Goal: Information Seeking & Learning: Learn about a topic

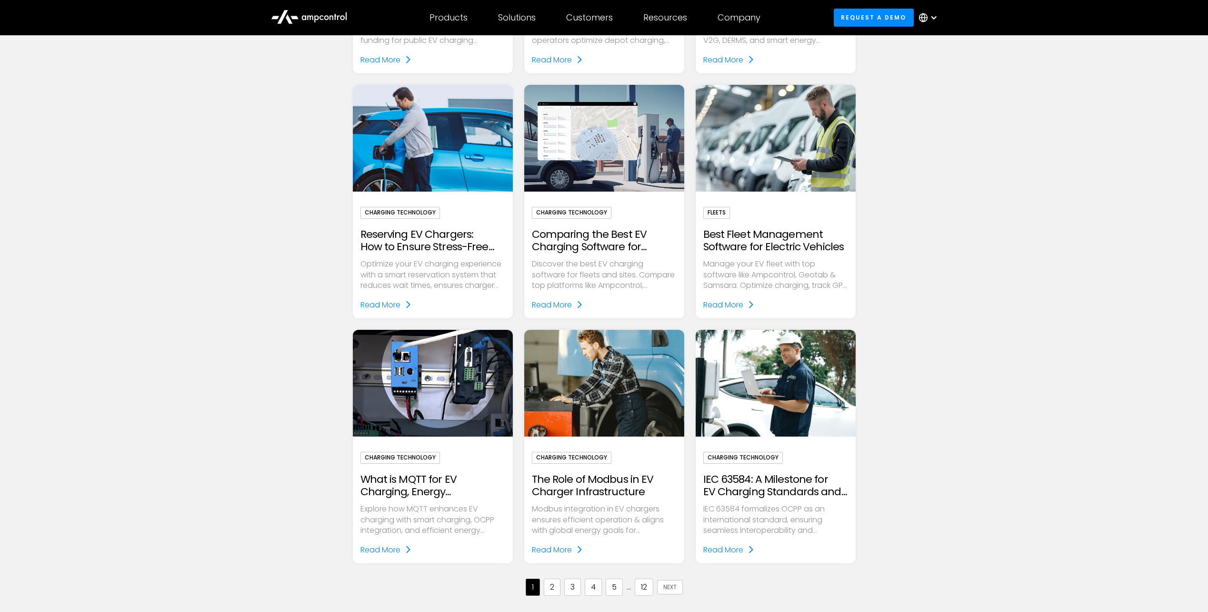
scroll to position [714, 0]
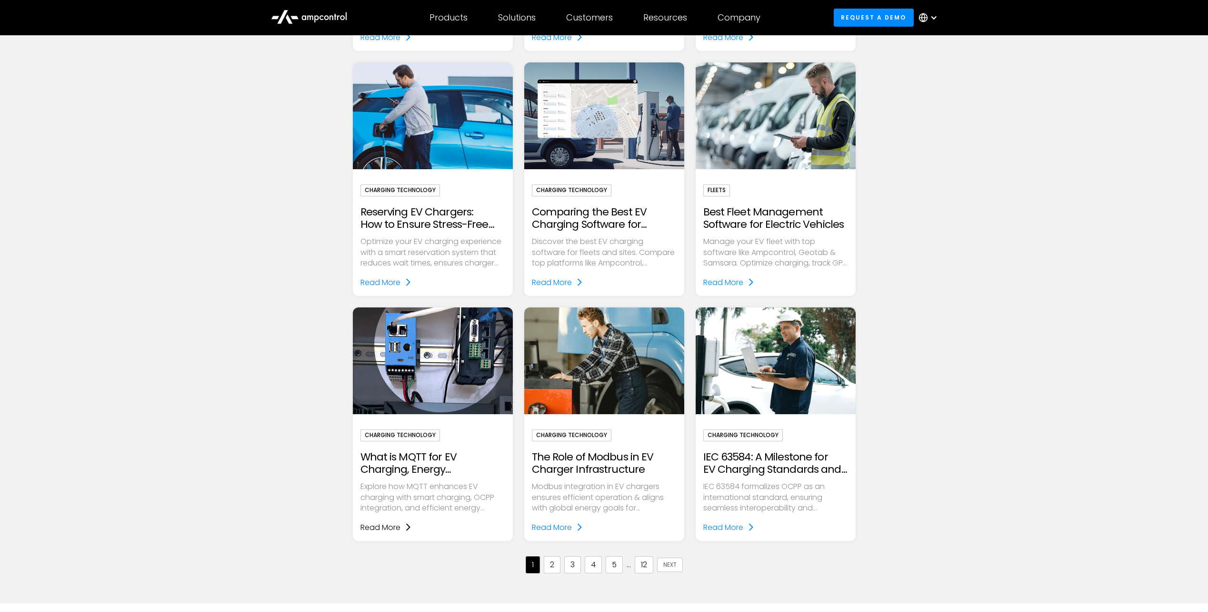
click at [374, 531] on div "Read More" at bounding box center [381, 527] width 40 height 12
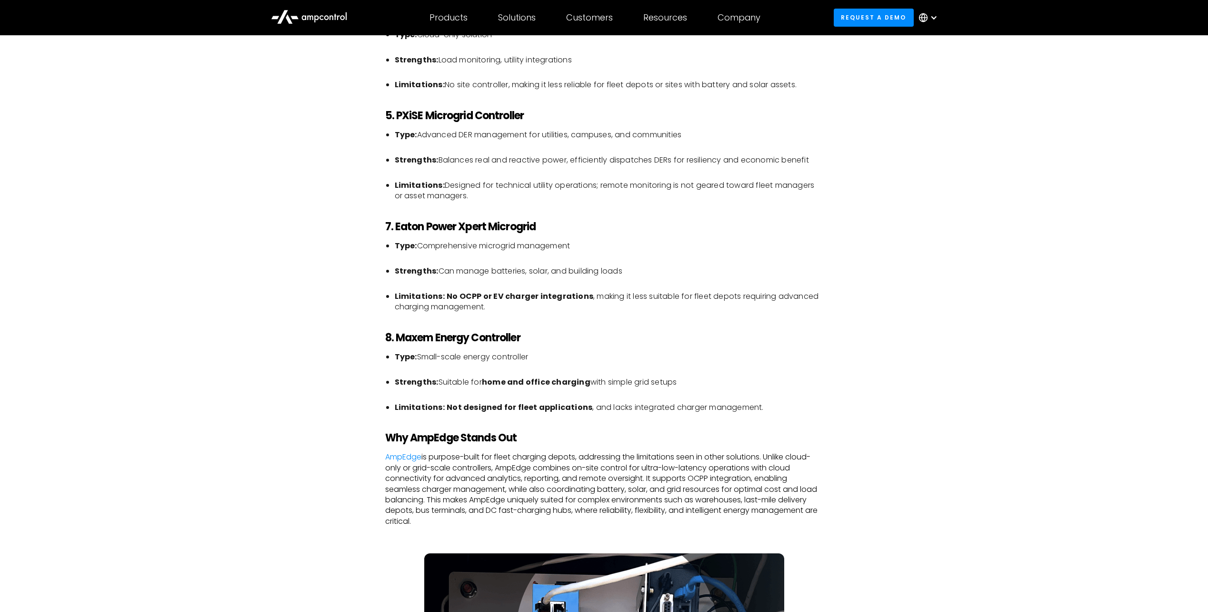
scroll to position [2381, 0]
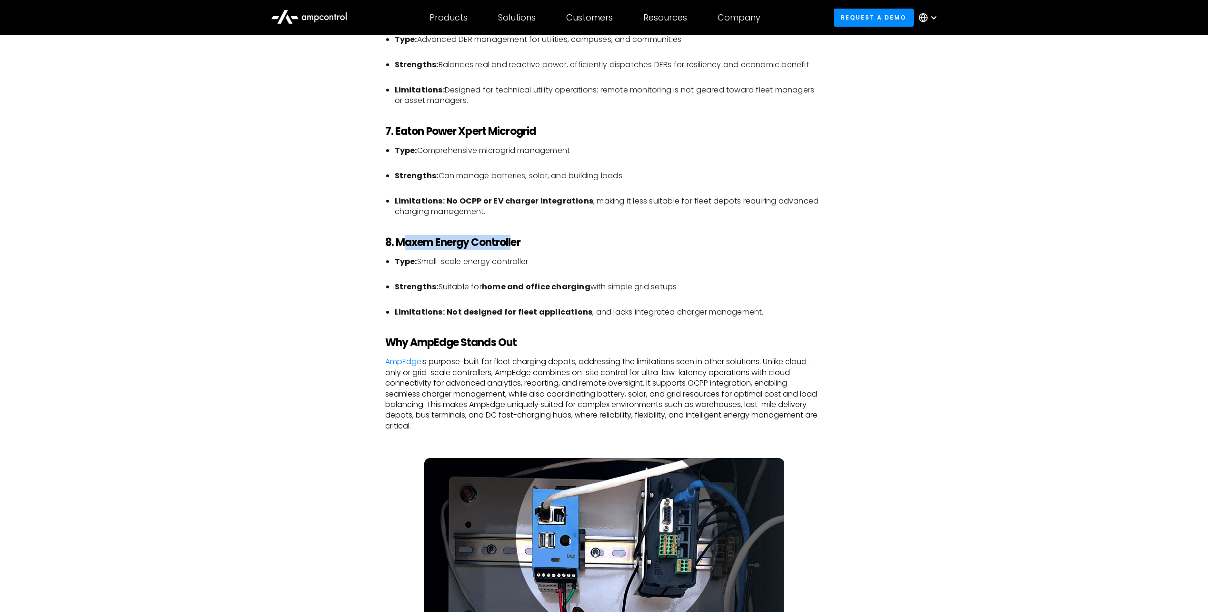
drag, startPoint x: 401, startPoint y: 244, endPoint x: 515, endPoint y: 239, distance: 114.4
click at [515, 239] on strong "8. Maxem Energy Controller" at bounding box center [452, 242] width 135 height 15
drag, startPoint x: 515, startPoint y: 239, endPoint x: 622, endPoint y: 240, distance: 106.7
click at [622, 240] on h3 "8. Maxem Energy Controller" at bounding box center [604, 242] width 438 height 12
drag, startPoint x: 396, startPoint y: 242, endPoint x: 524, endPoint y: 236, distance: 128.7
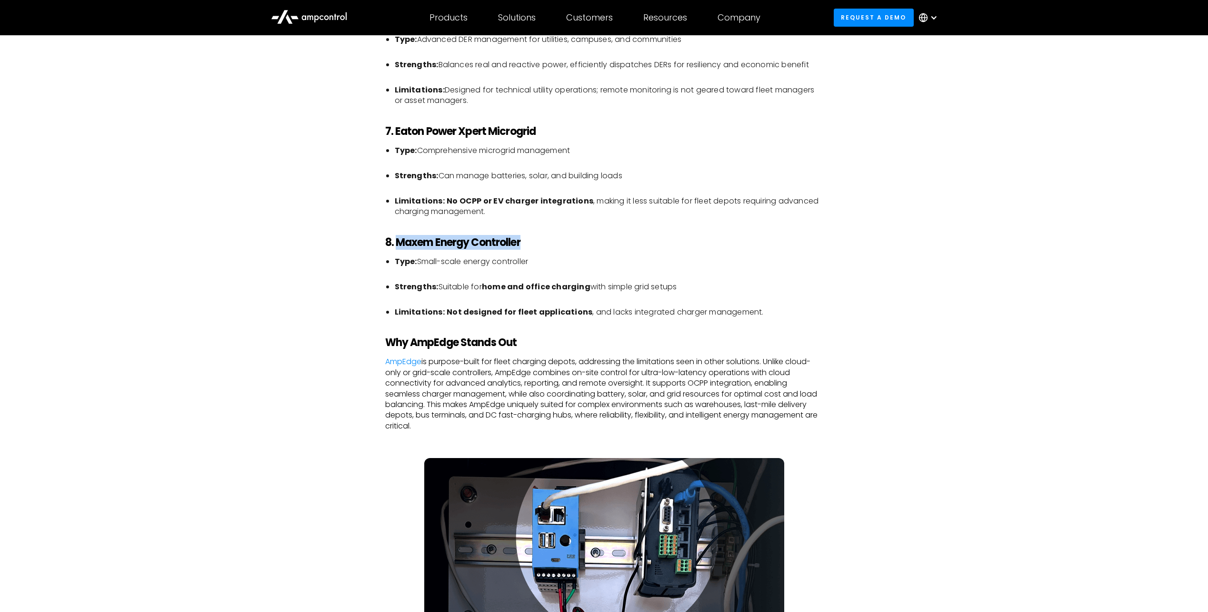
click at [524, 236] on h3 "8. Maxem Energy Controller" at bounding box center [604, 242] width 438 height 12
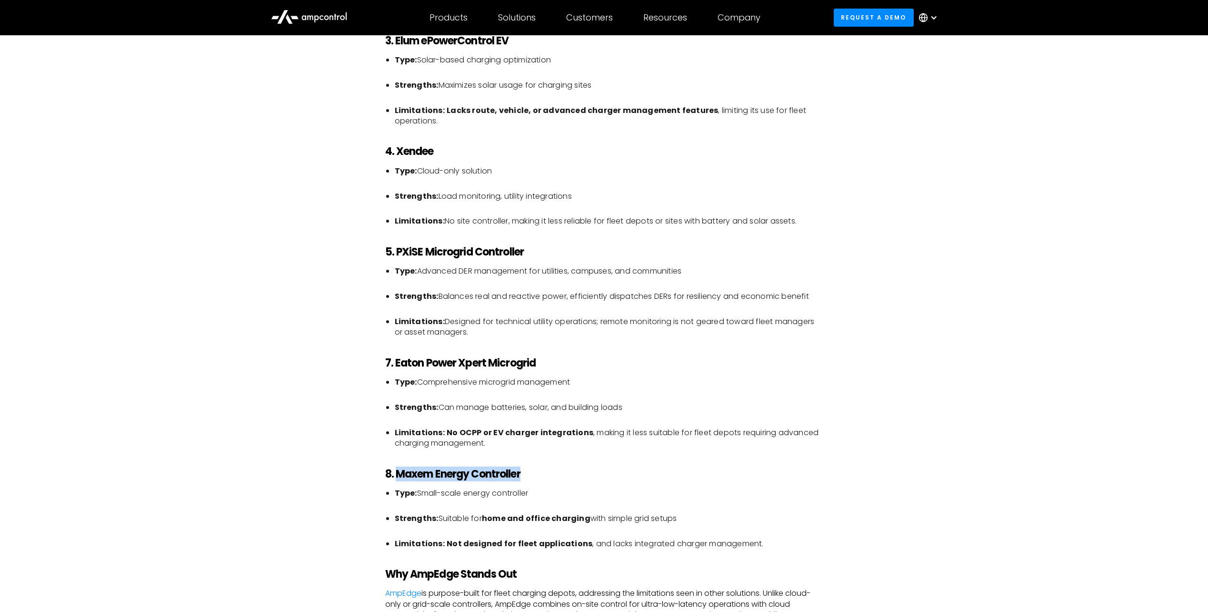
scroll to position [2143, 0]
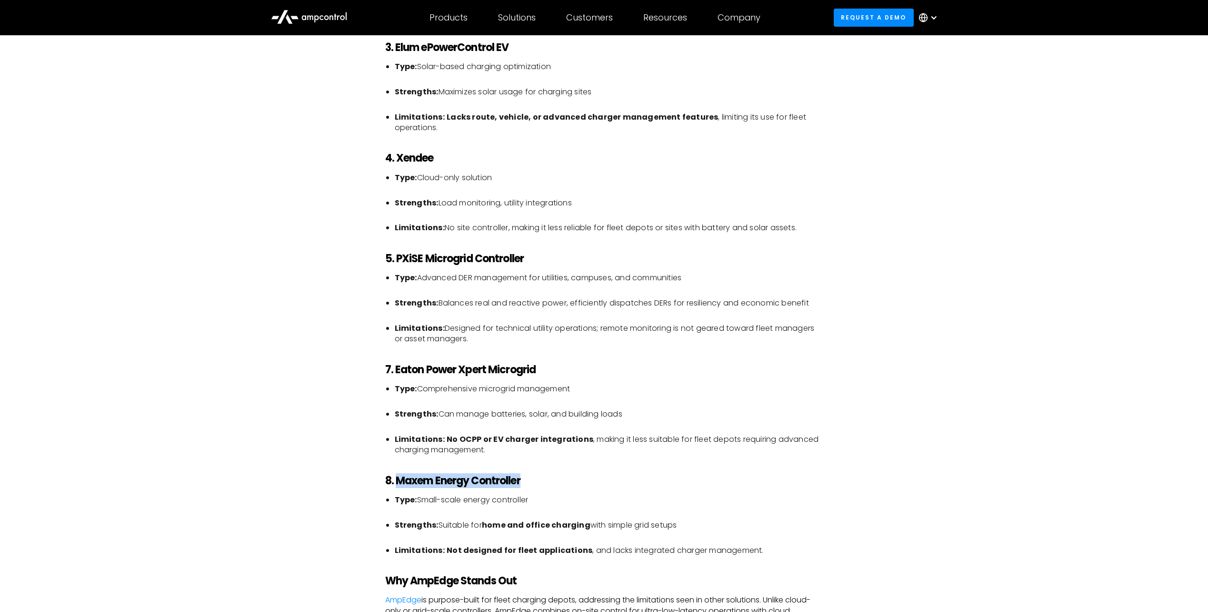
copy strong "Maxem Energy Controller"
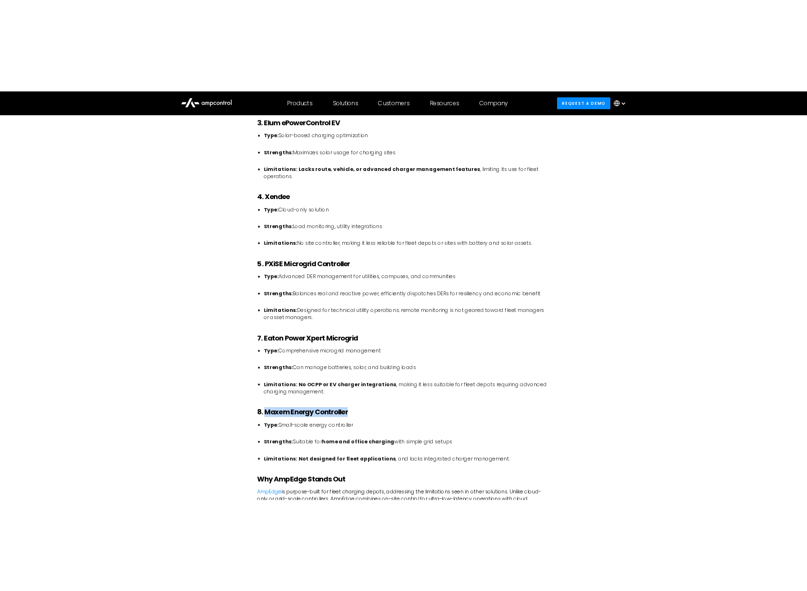
scroll to position [1982, 0]
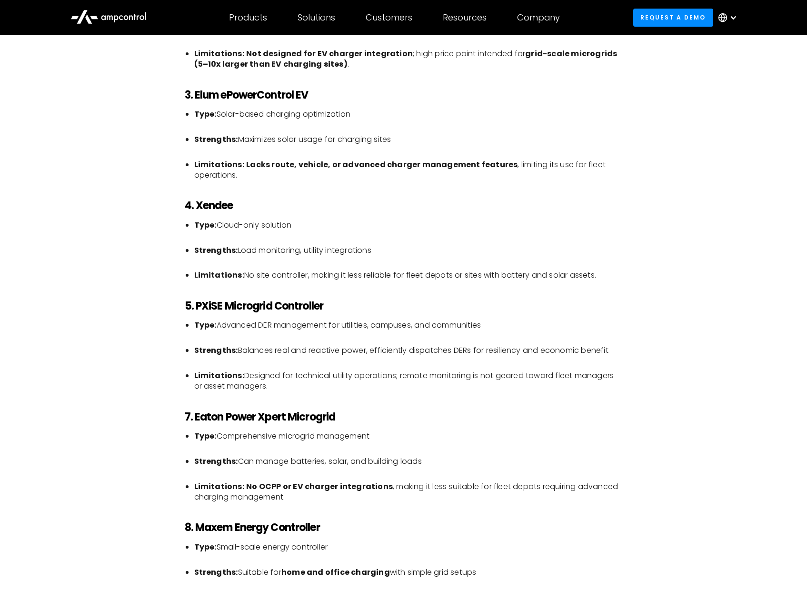
click at [603, 423] on h3 "7. Eaton Power Xpert Microgrid" at bounding box center [404, 417] width 438 height 12
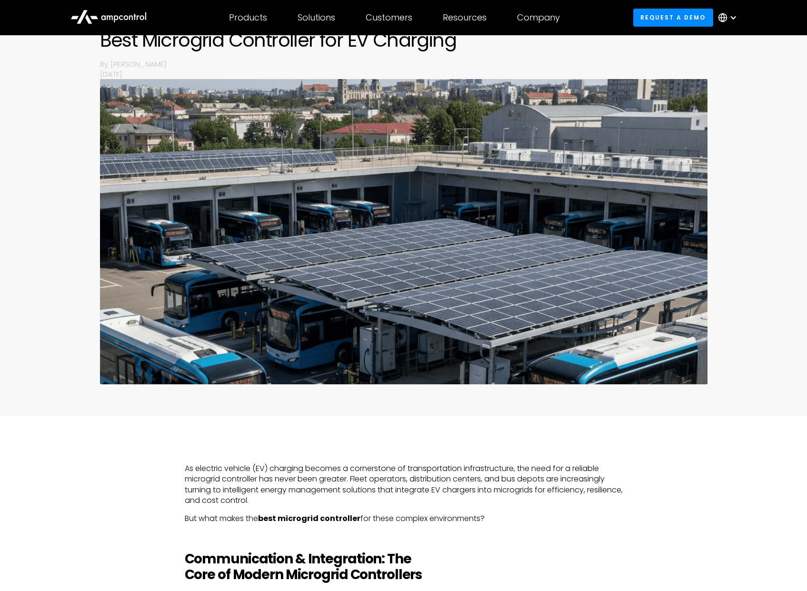
scroll to position [0, 0]
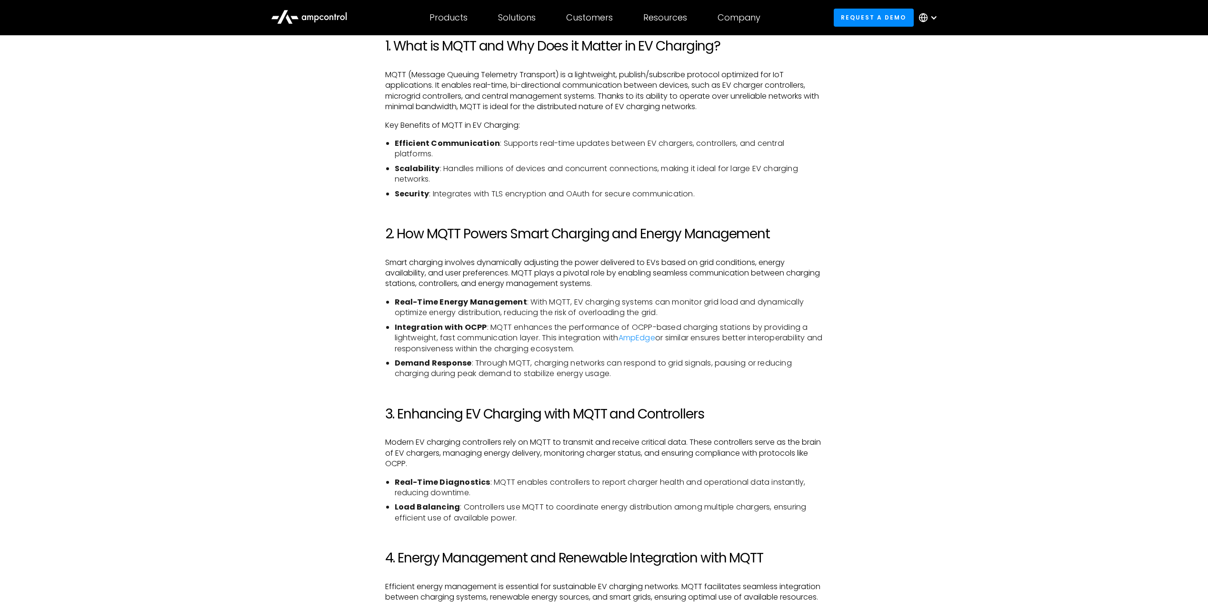
scroll to position [810, 0]
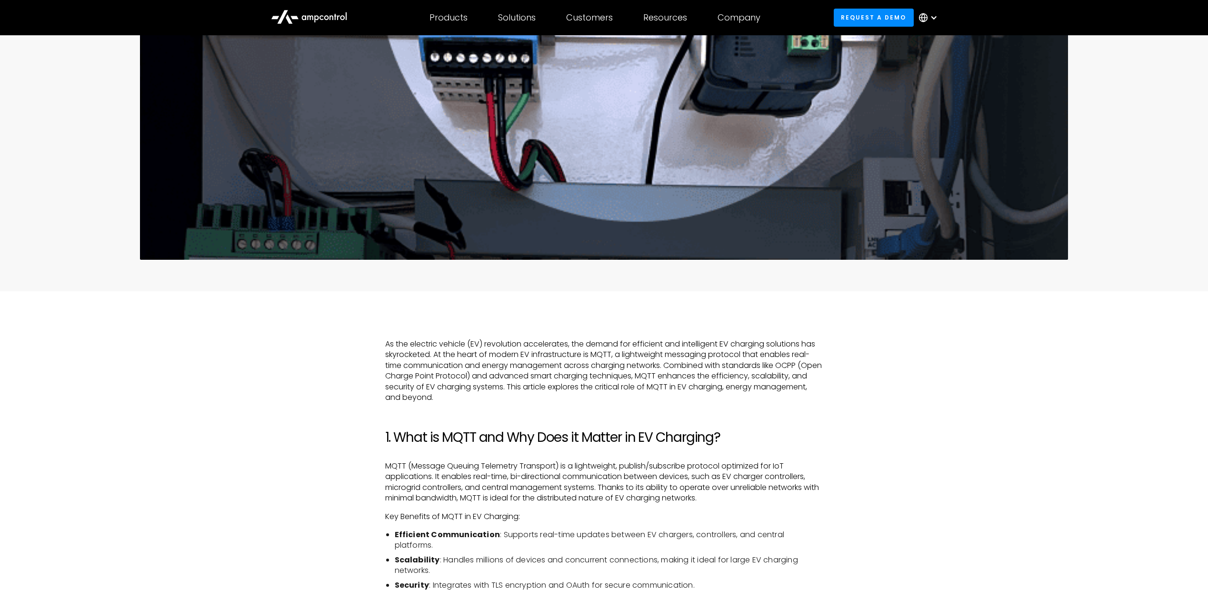
scroll to position [381, 0]
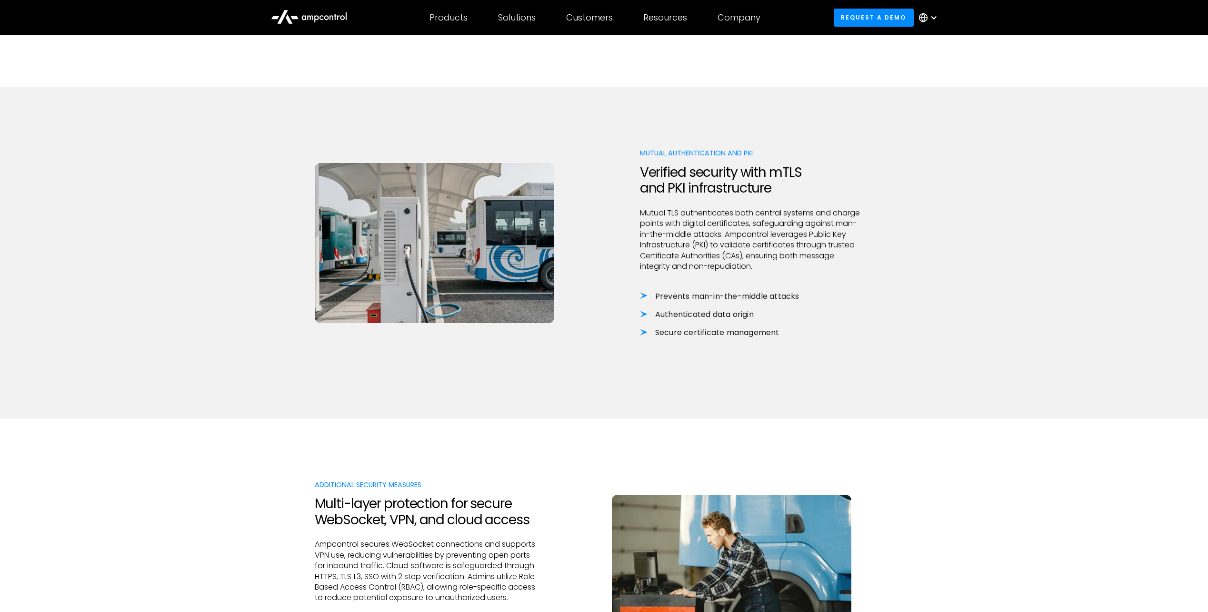
scroll to position [714, 0]
